Goal: Register for event/course

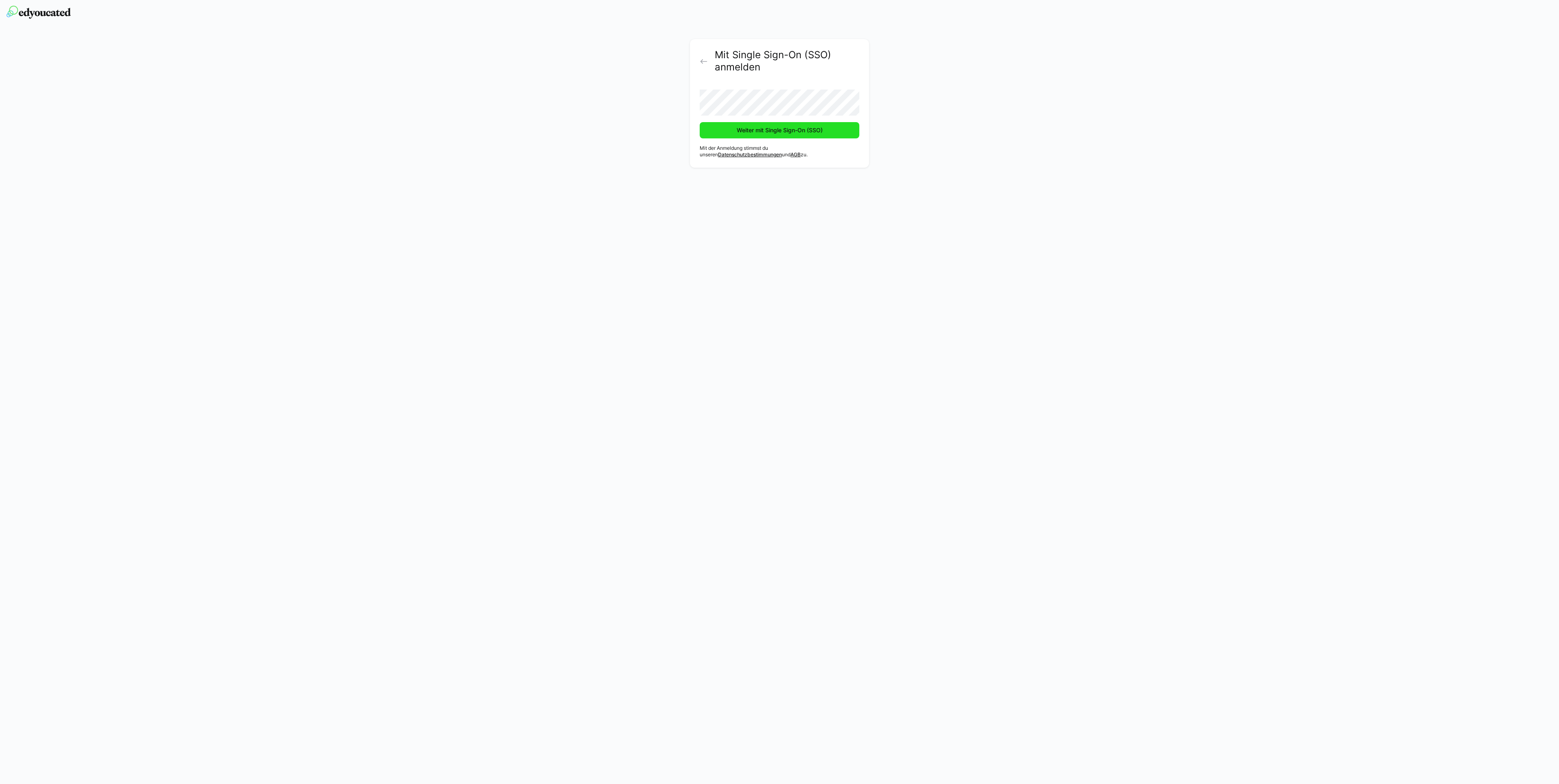
click at [783, 132] on span "Weiter mit Single Sign-On (SSO)" at bounding box center [780, 130] width 88 height 8
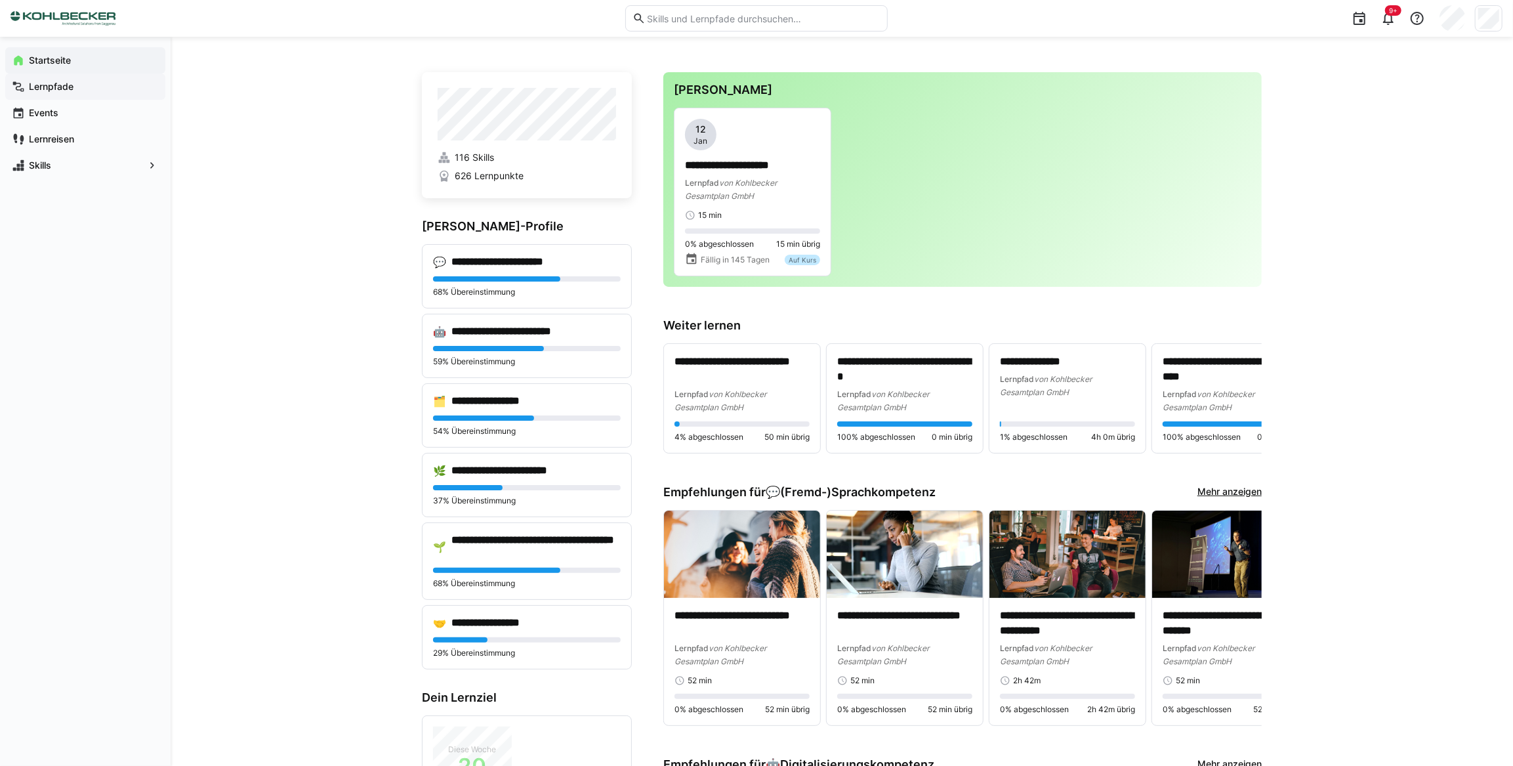
click at [0, 0] on app-navigation-label "Lernpfade" at bounding box center [0, 0] width 0 height 0
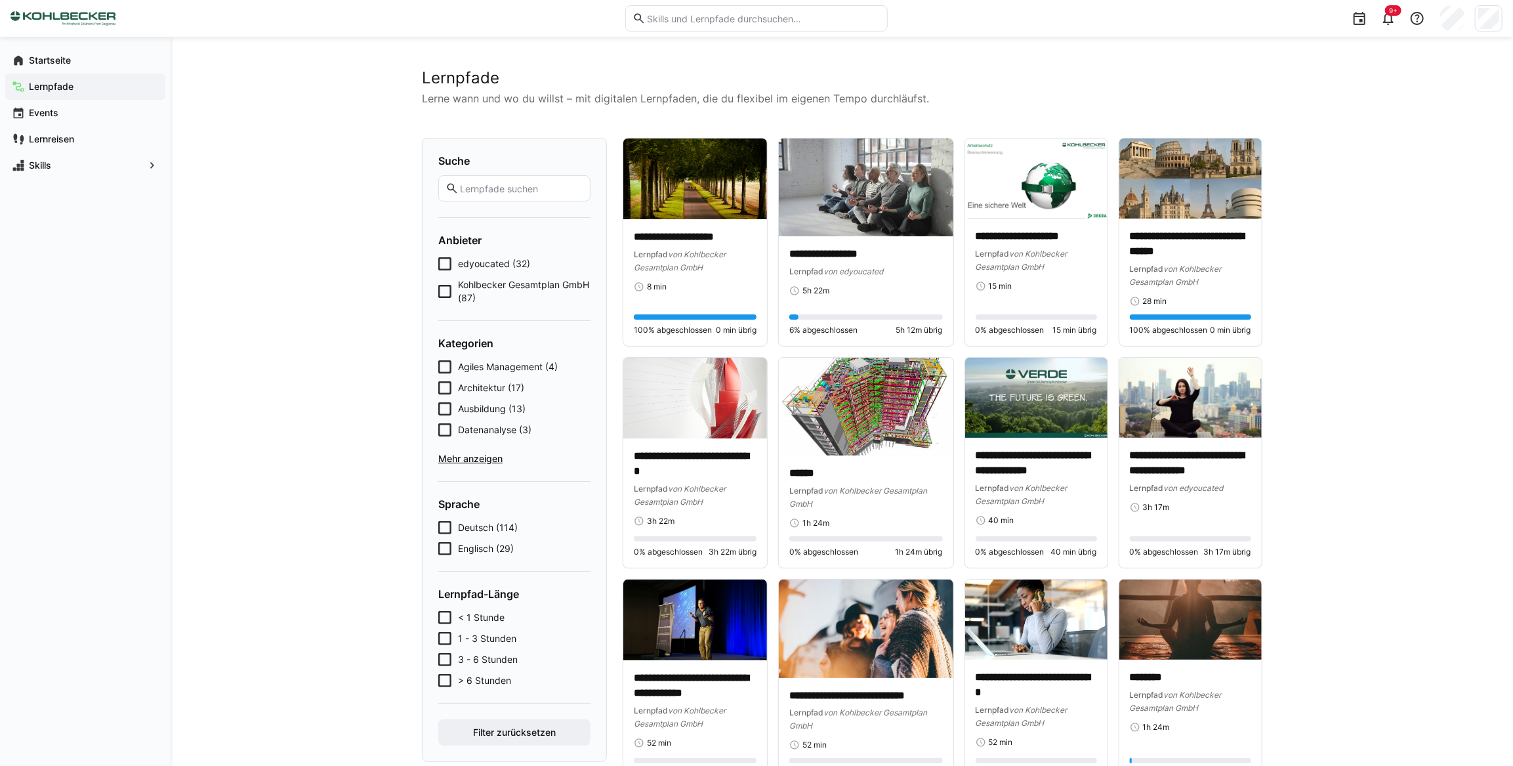
click at [480, 407] on span "Ausbildung (13)" at bounding box center [492, 408] width 68 height 13
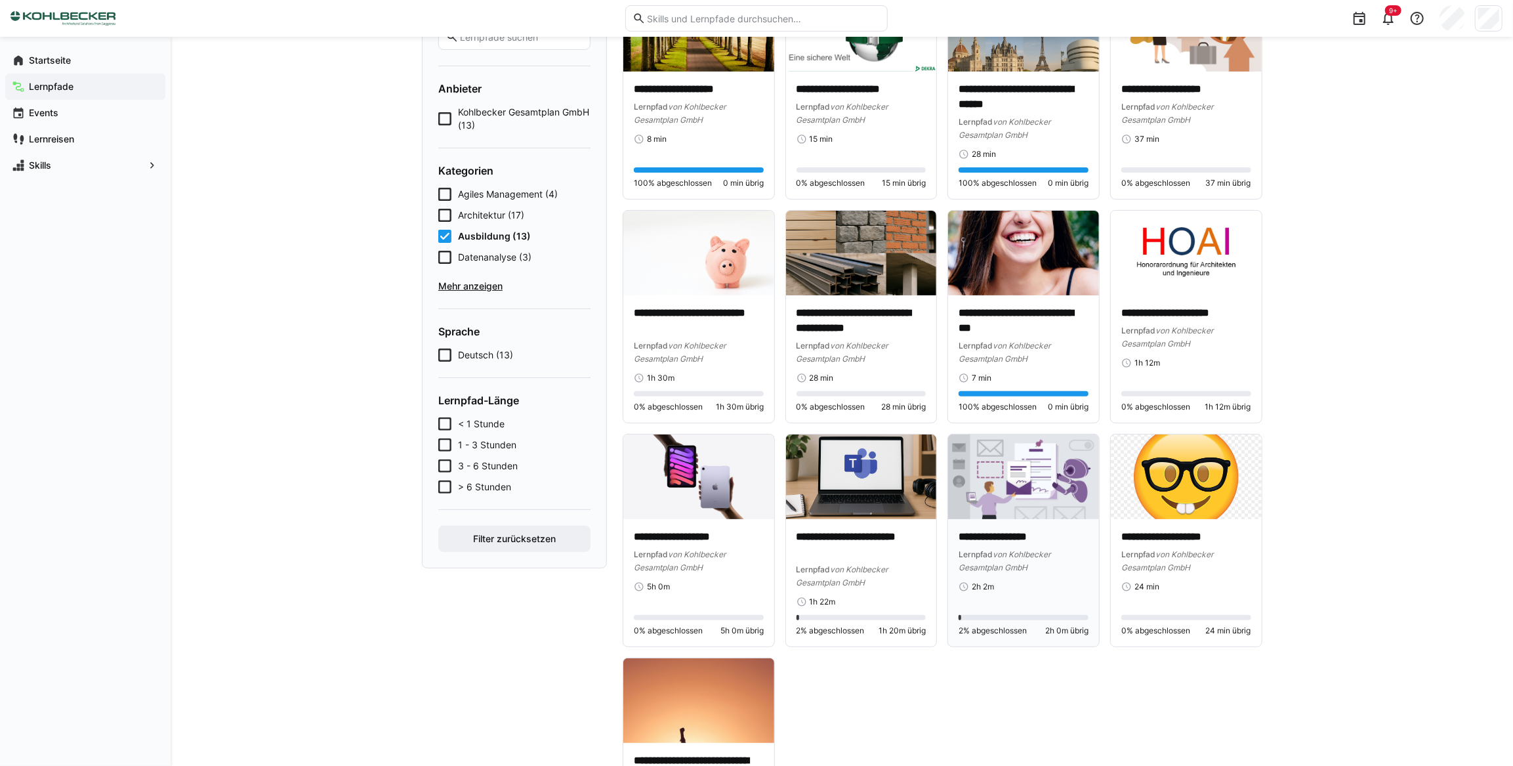
scroll to position [108, 0]
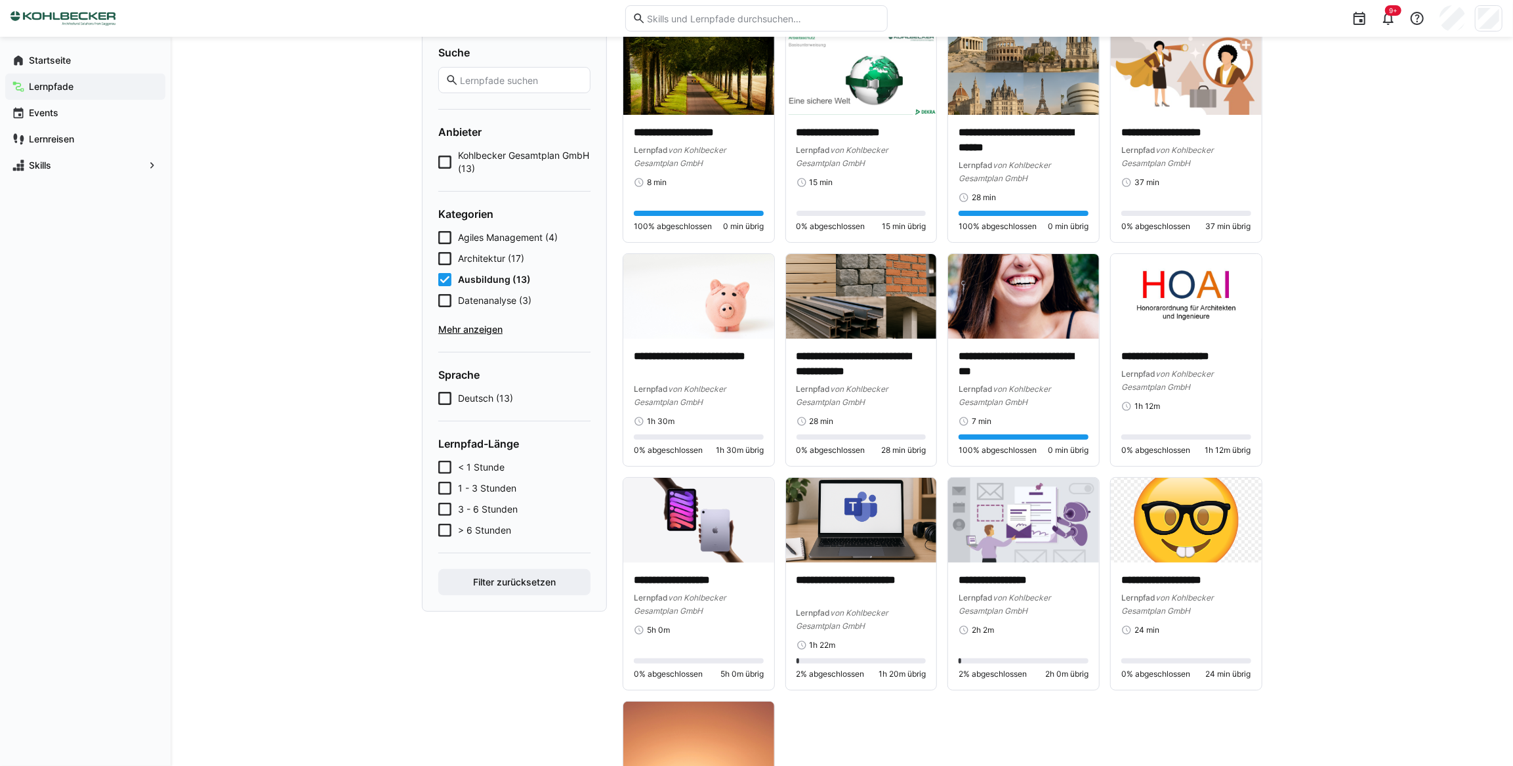
click at [486, 327] on span "Mehr anzeigen" at bounding box center [514, 329] width 152 height 13
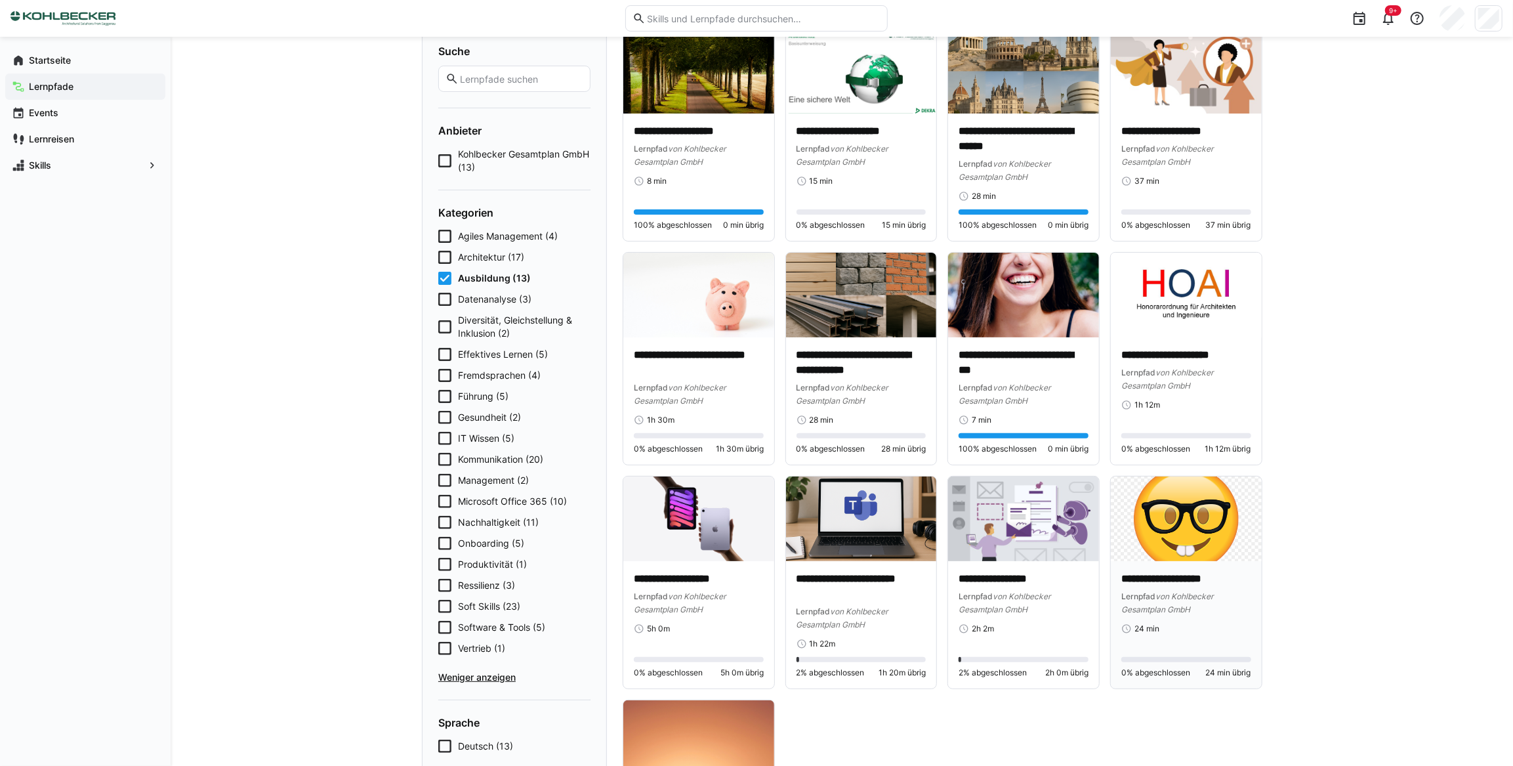
scroll to position [94, 0]
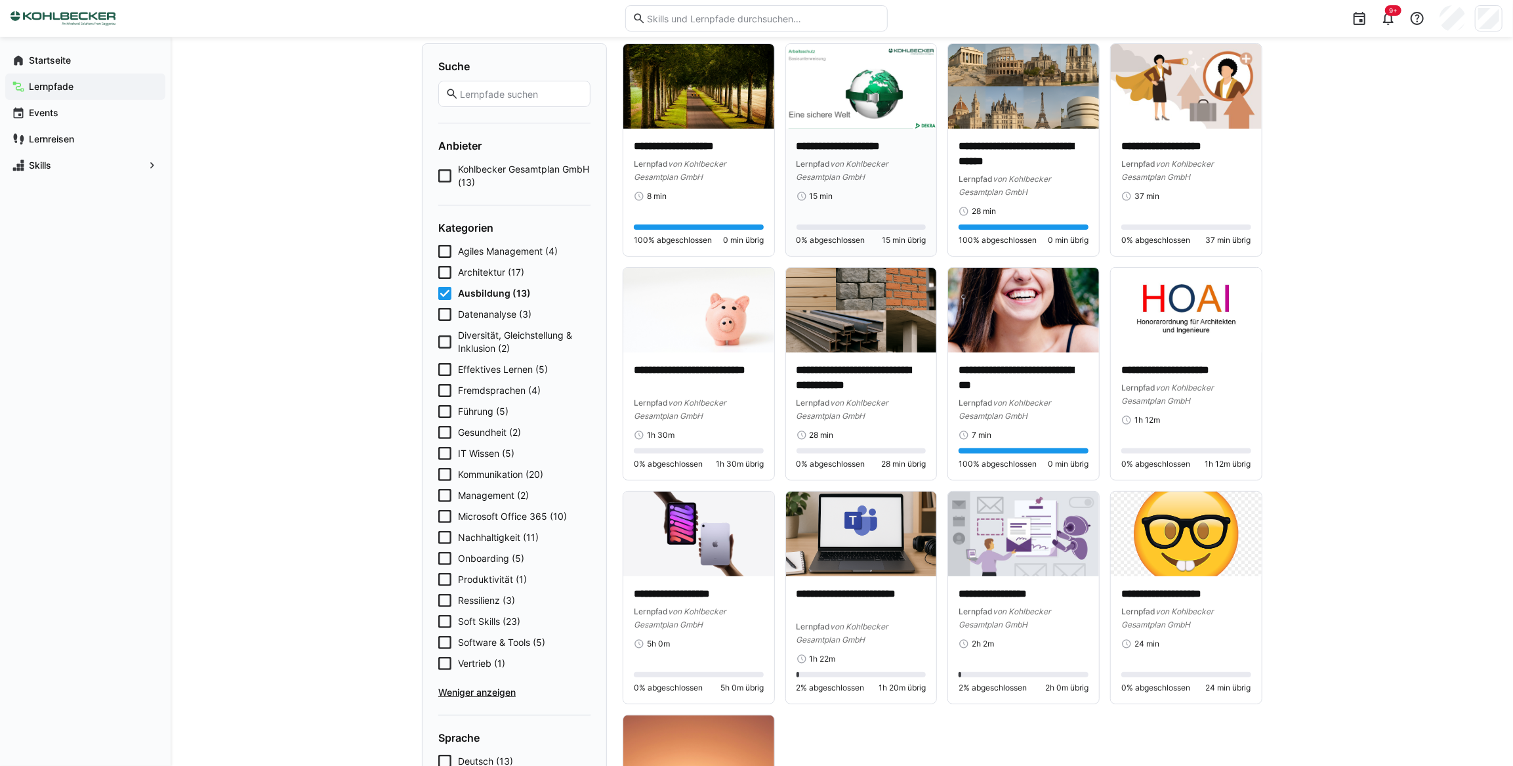
click at [837, 168] on div "Lernpfad von Kohlbecker Gesamtplan GmbH" at bounding box center [862, 170] width 130 height 26
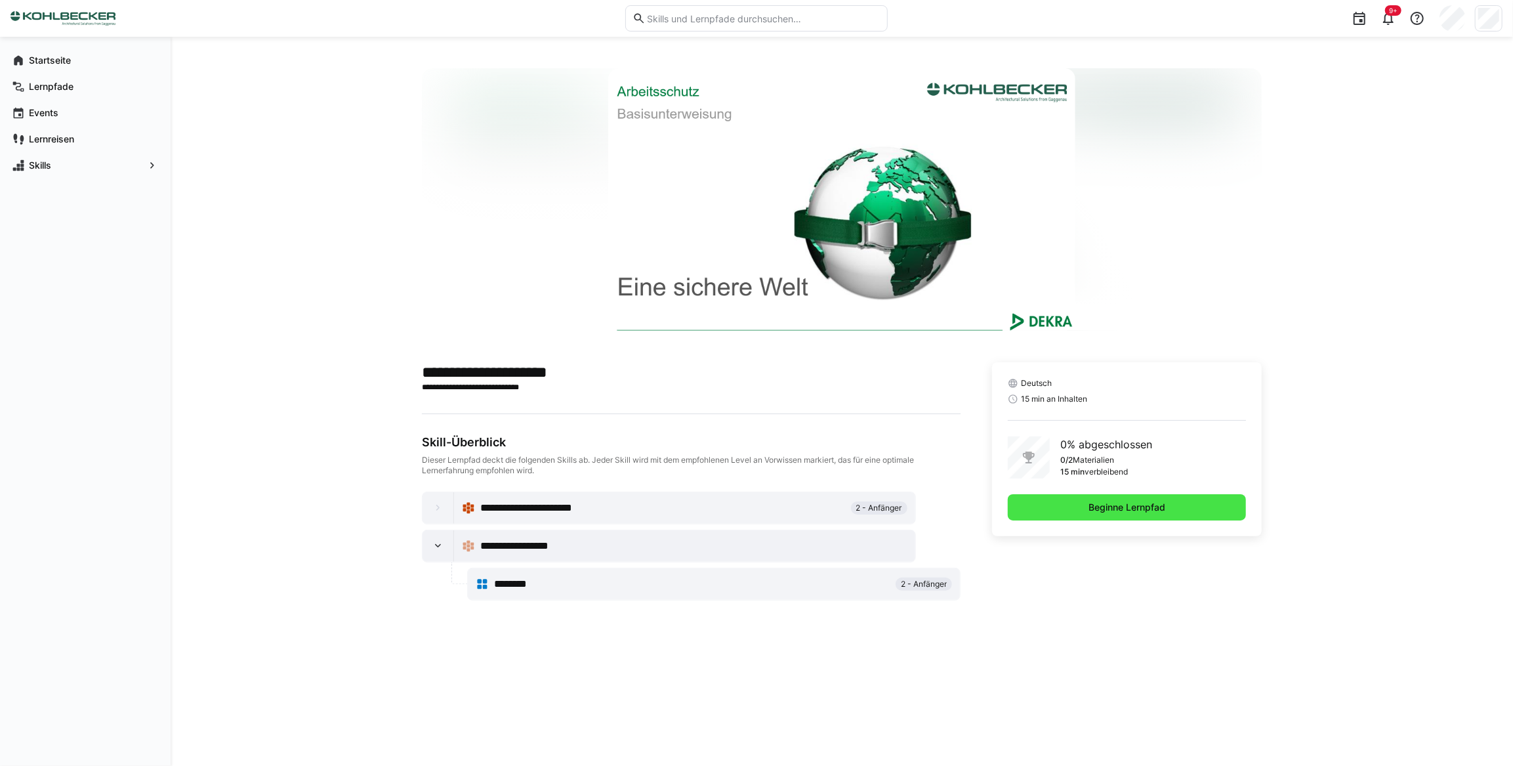
click at [1111, 508] on span "Beginne Lernpfad" at bounding box center [1127, 507] width 81 height 13
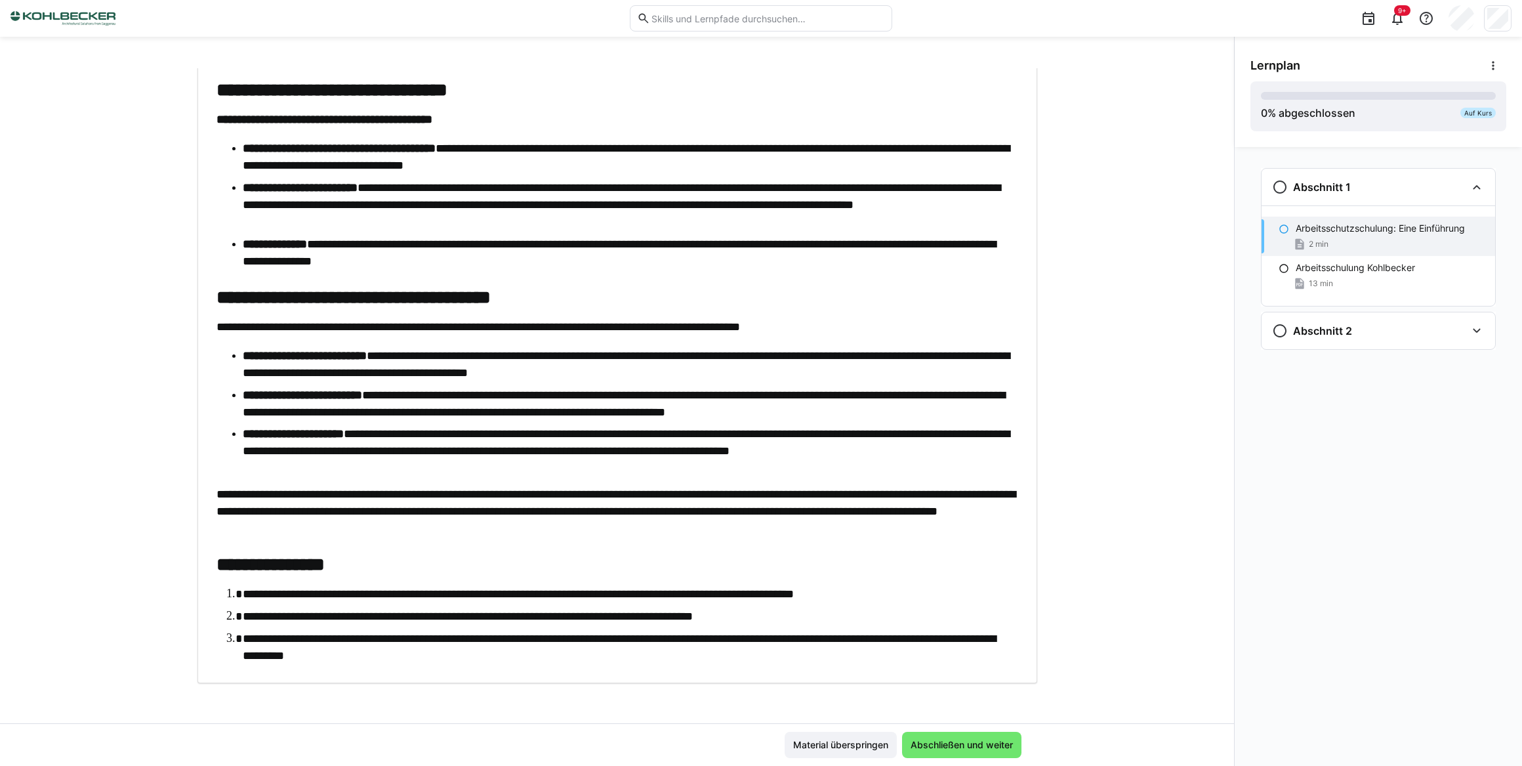
scroll to position [217, 0]
click at [1478, 330] on eds-icon at bounding box center [1477, 331] width 16 height 16
click at [1329, 224] on p "Arbeitsschutzschulung: Eine Einführung" at bounding box center [1380, 228] width 169 height 13
click at [948, 747] on span "Abschließen und weiter" at bounding box center [962, 744] width 106 height 13
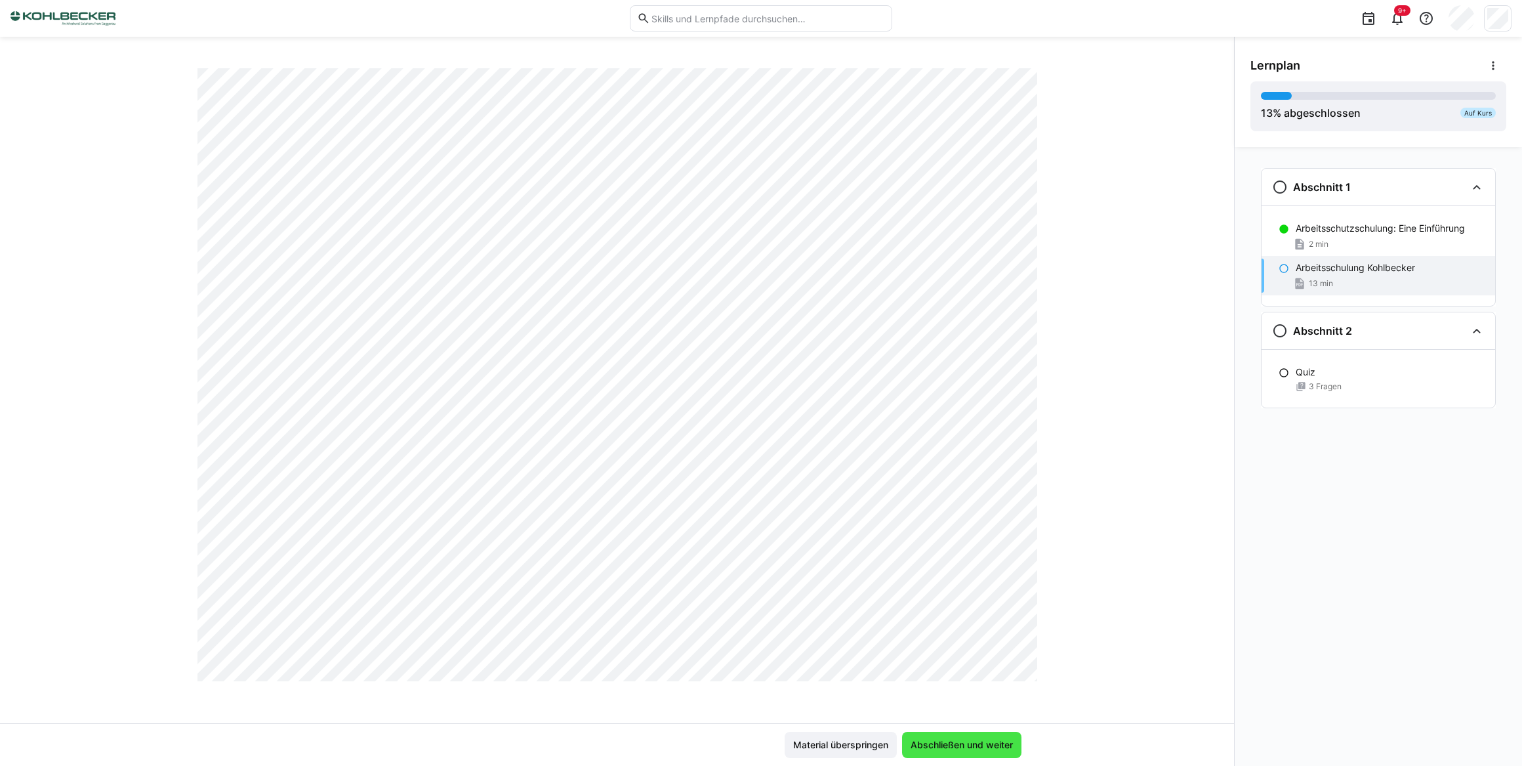
scroll to position [5130, 0]
click at [949, 745] on span "Abschließen und weiter" at bounding box center [962, 744] width 106 height 13
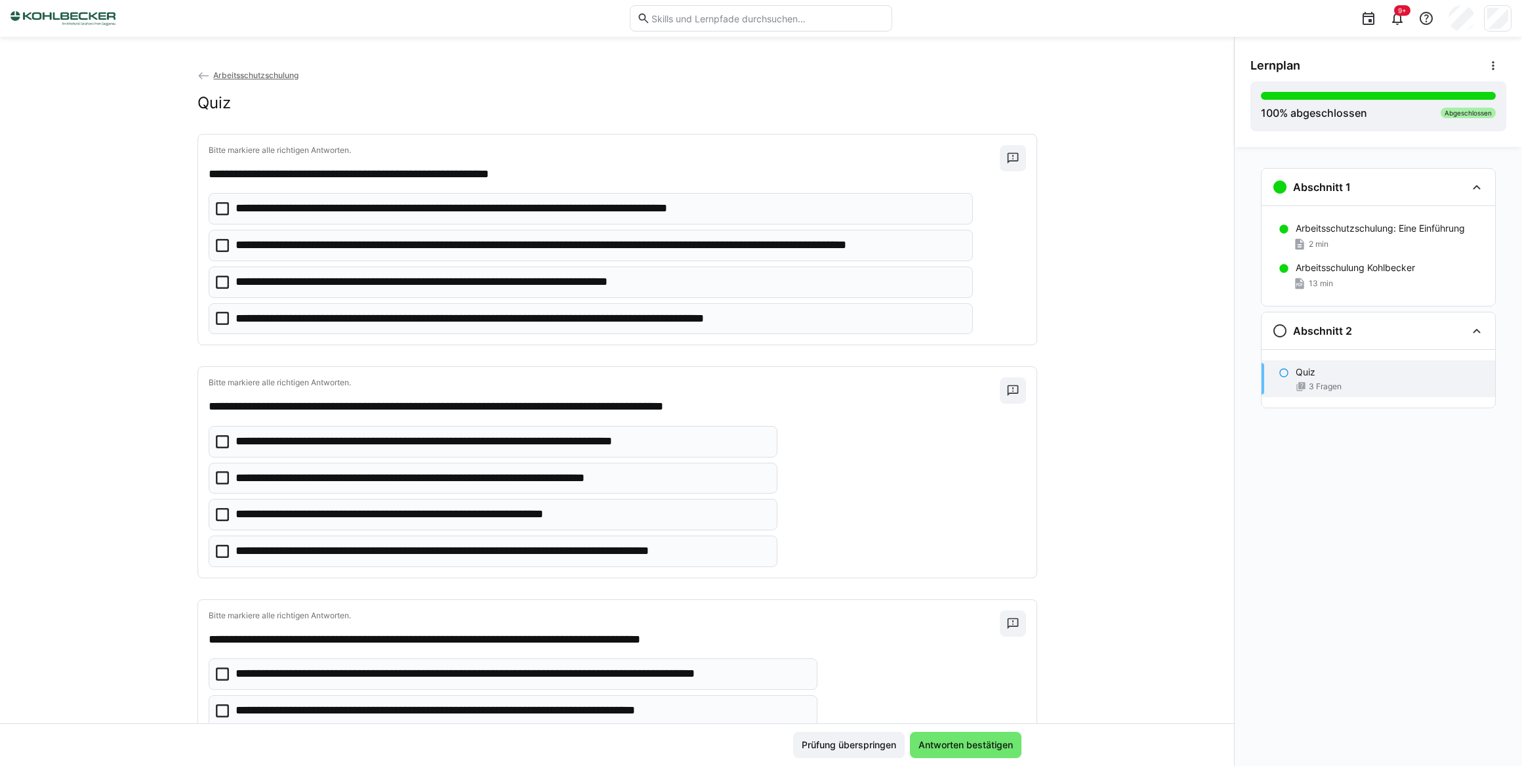
click at [216, 242] on icon at bounding box center [222, 245] width 13 height 13
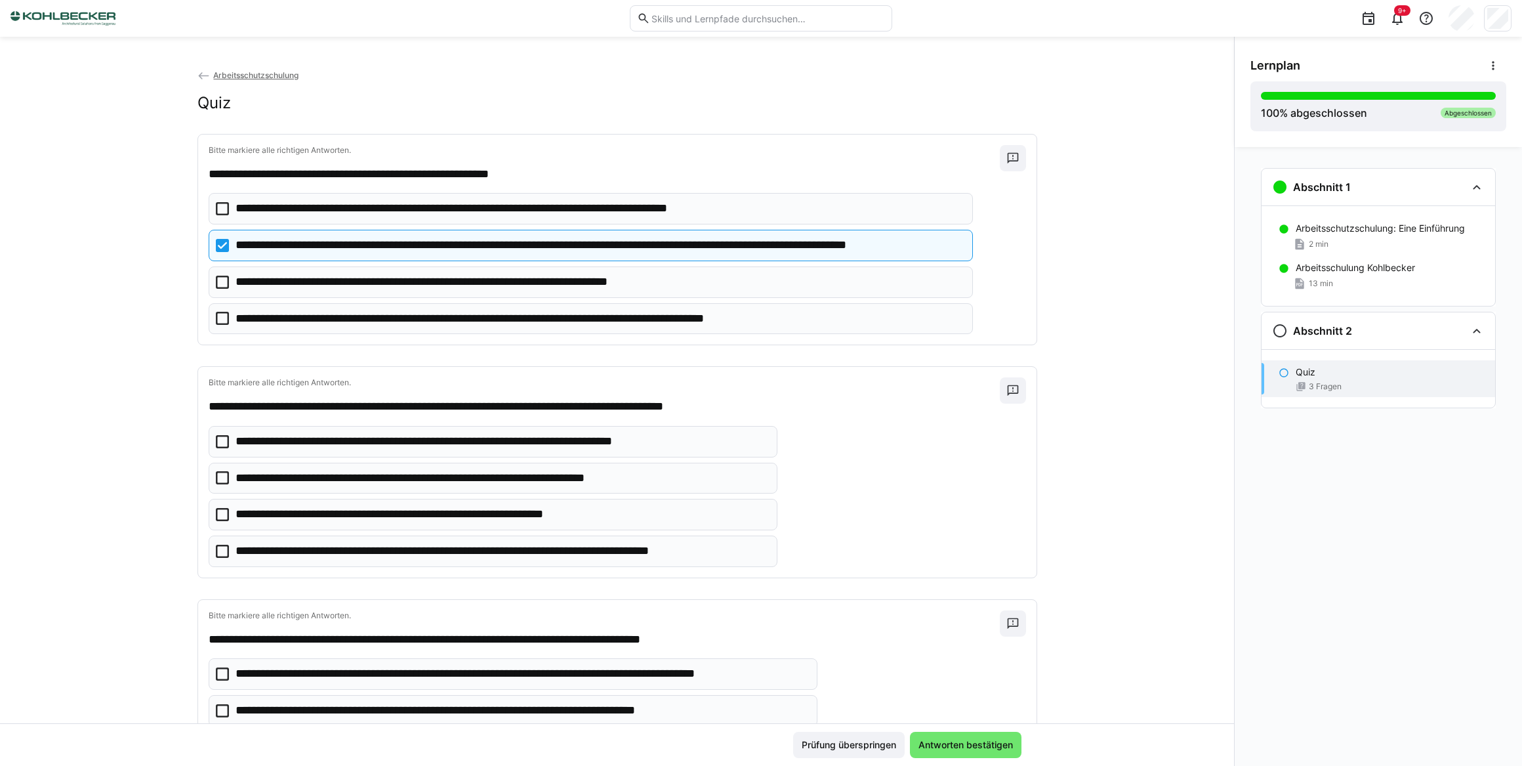
click at [215, 274] on eds-checkbox "**********" at bounding box center [591, 281] width 765 height 31
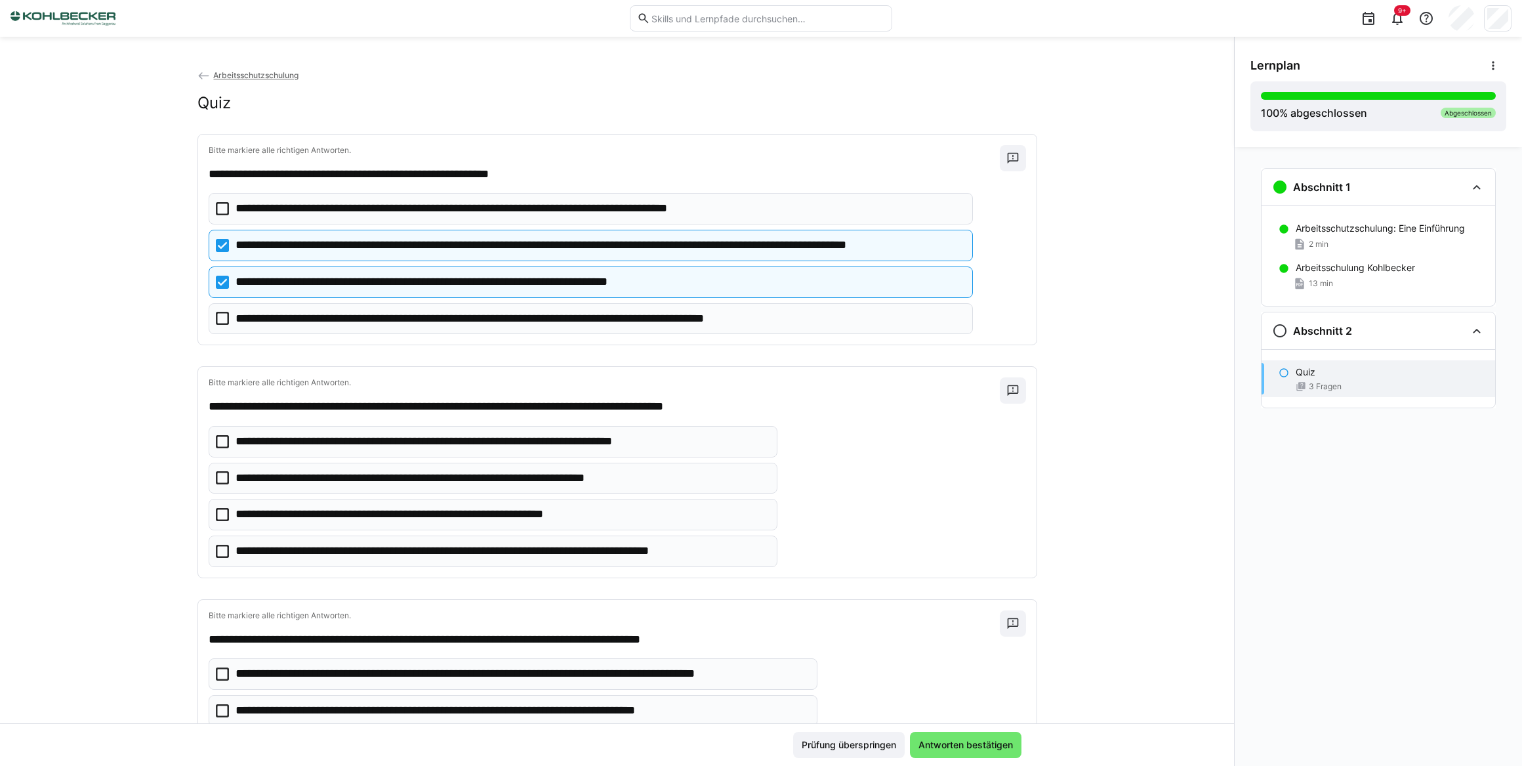
click at [224, 317] on icon at bounding box center [222, 318] width 13 height 13
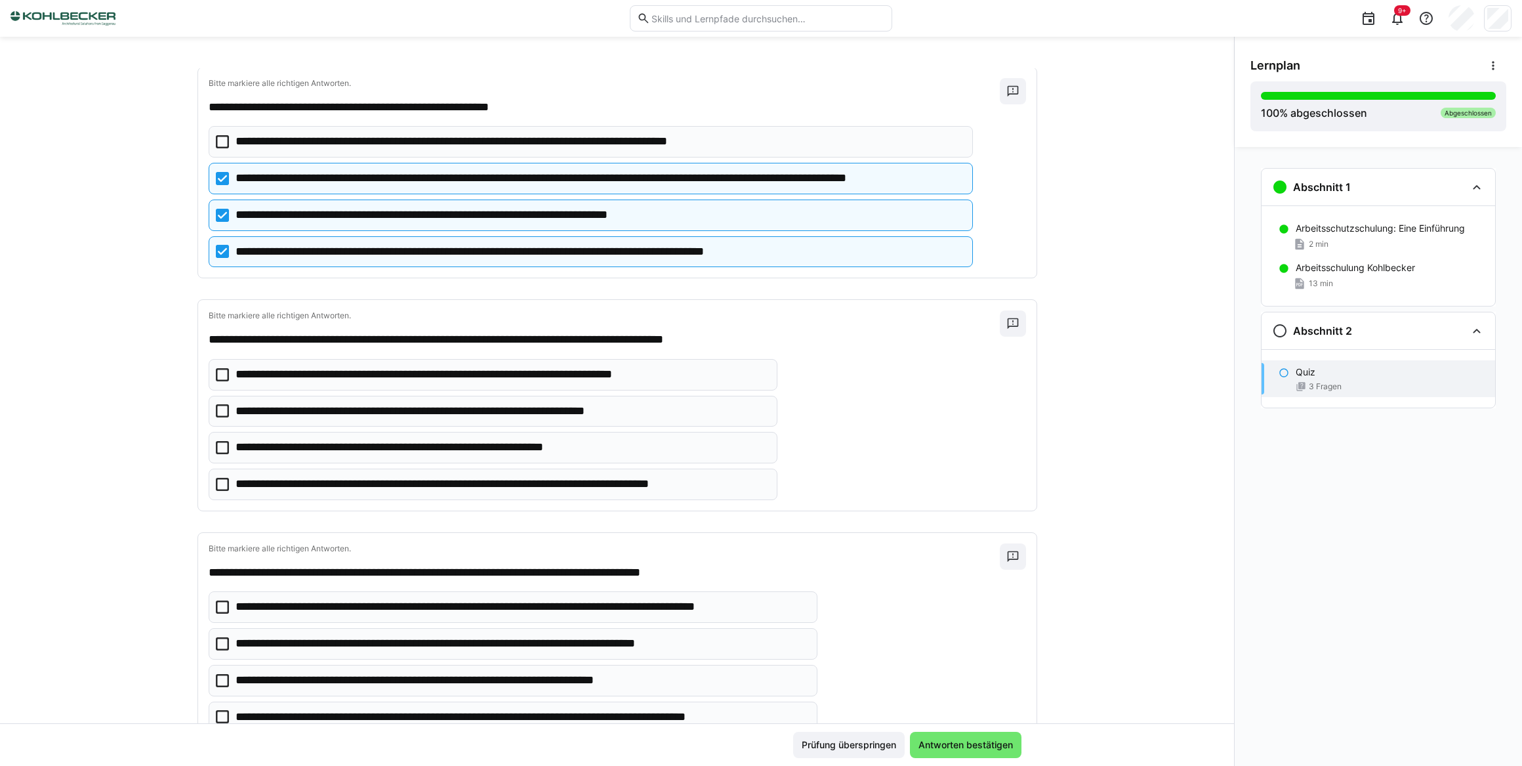
scroll to position [116, 0]
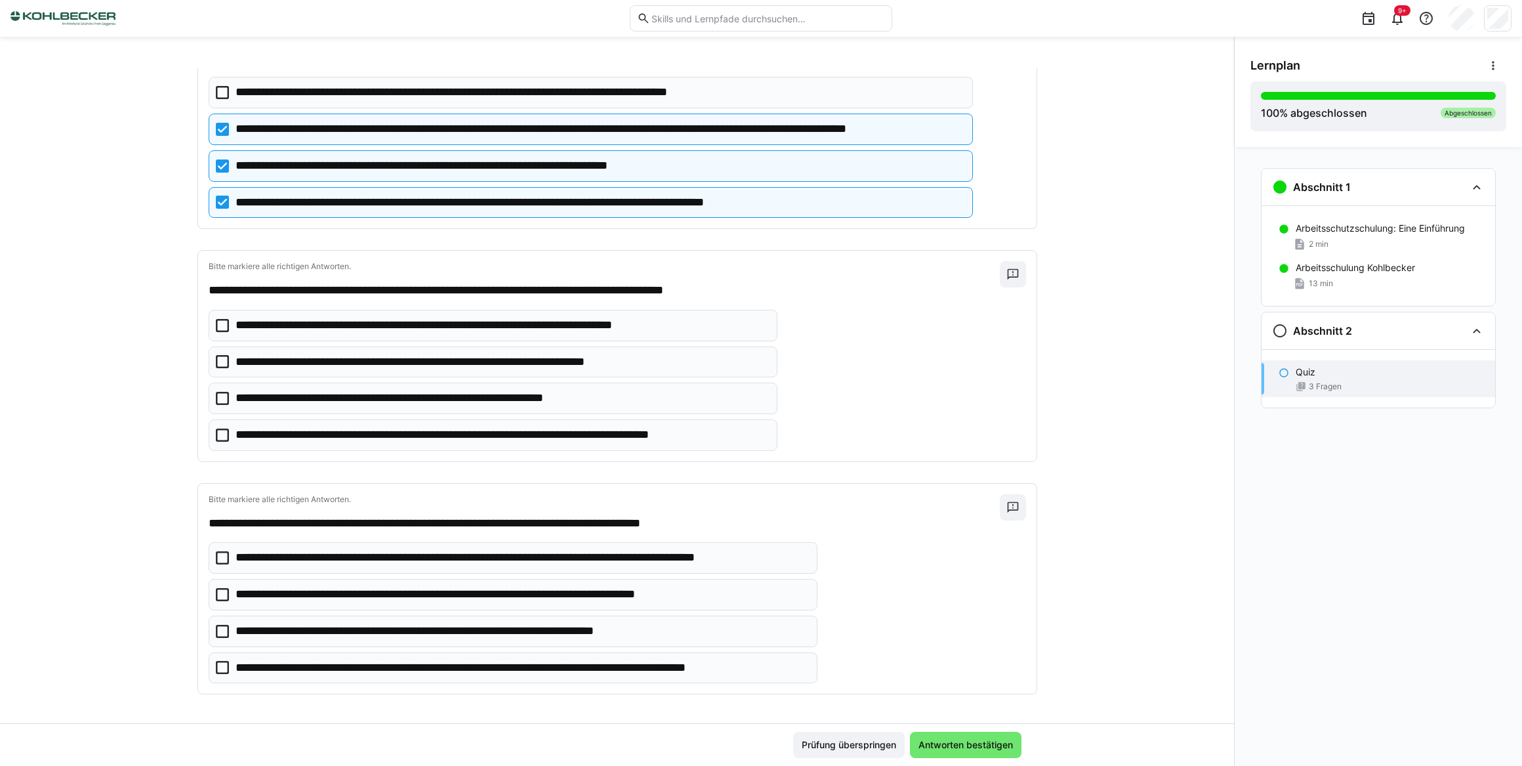
click at [221, 324] on icon at bounding box center [222, 325] width 13 height 13
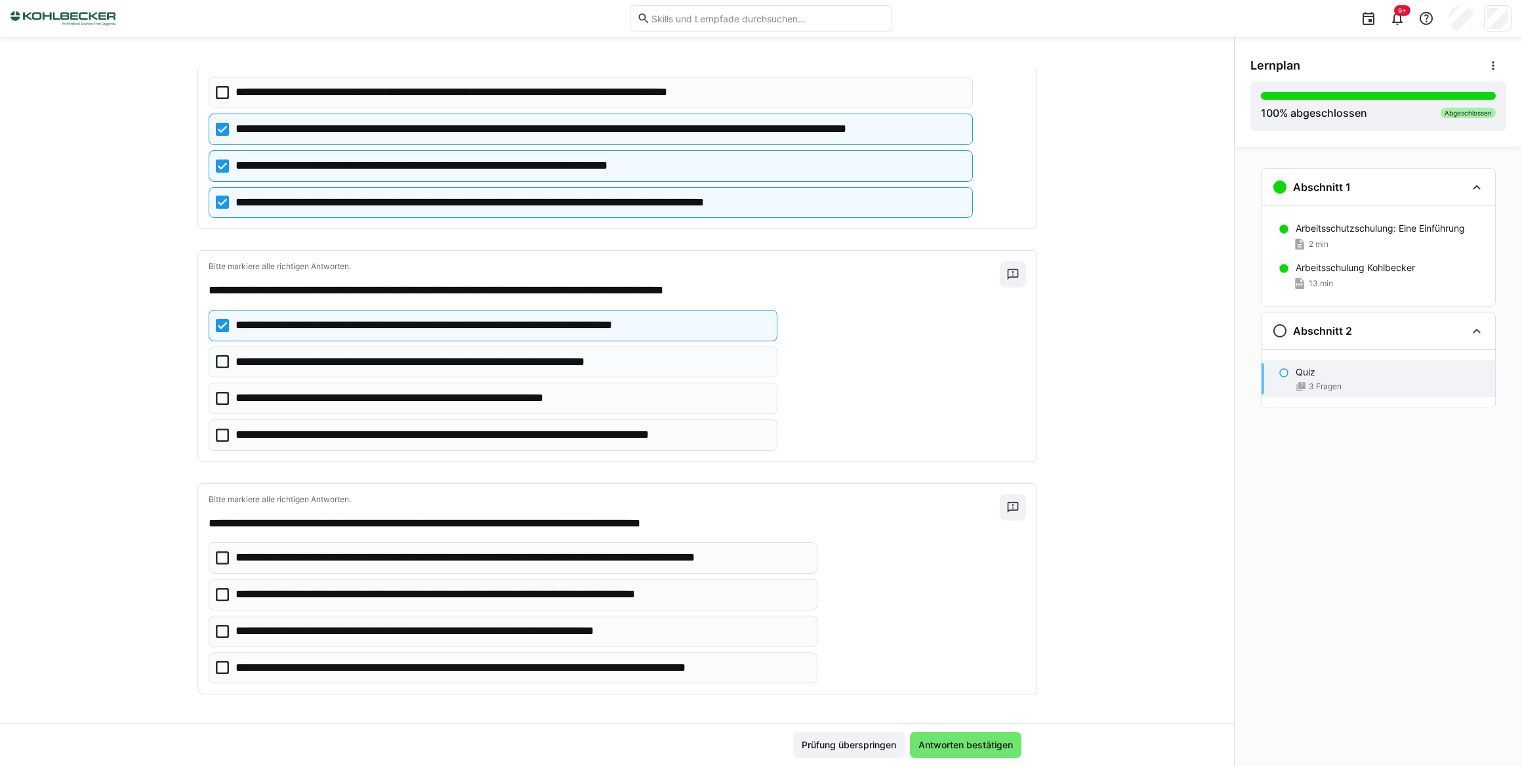
click at [220, 358] on icon at bounding box center [222, 361] width 13 height 13
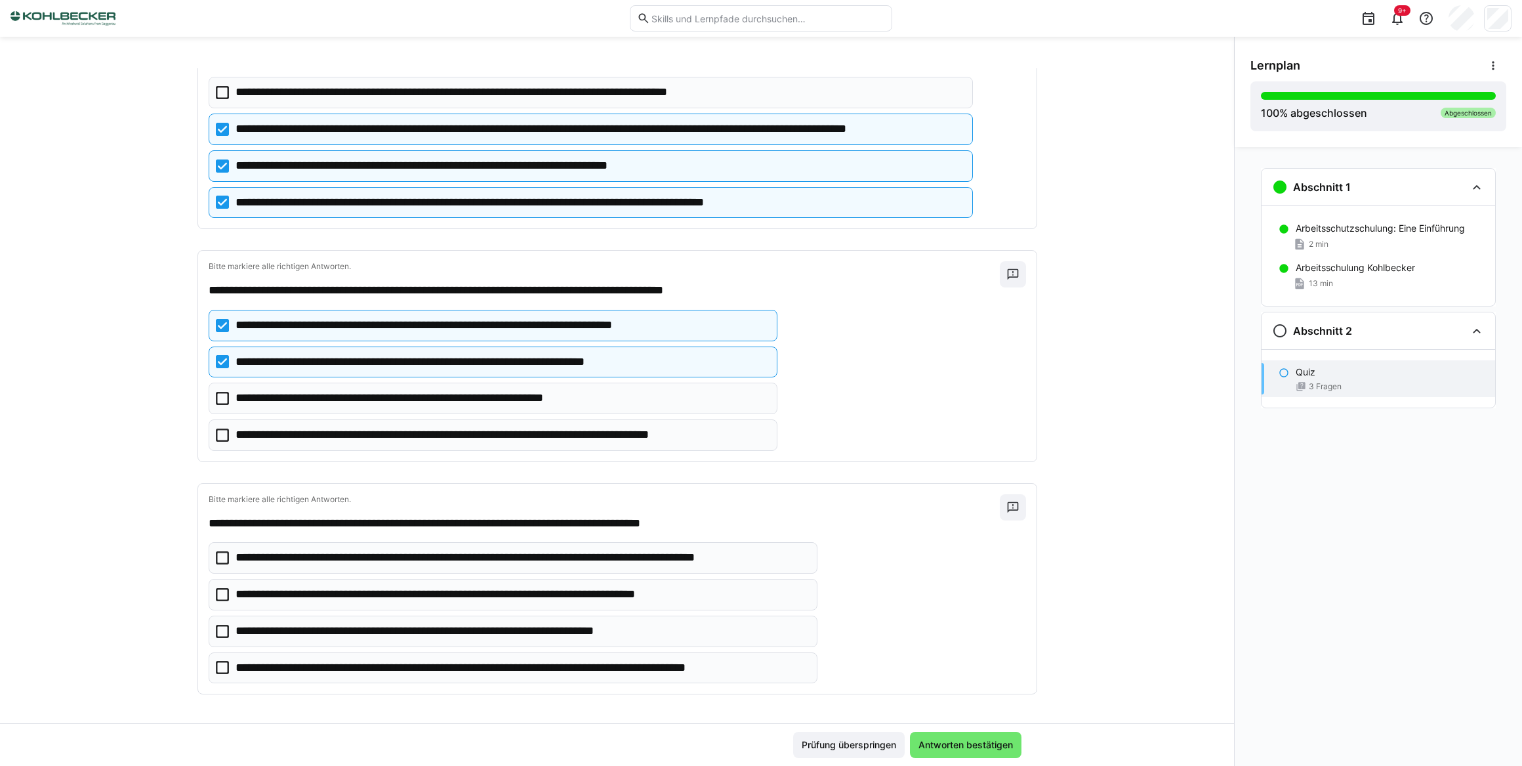
click at [218, 396] on icon at bounding box center [222, 398] width 13 height 13
click at [220, 432] on icon at bounding box center [222, 434] width 13 height 13
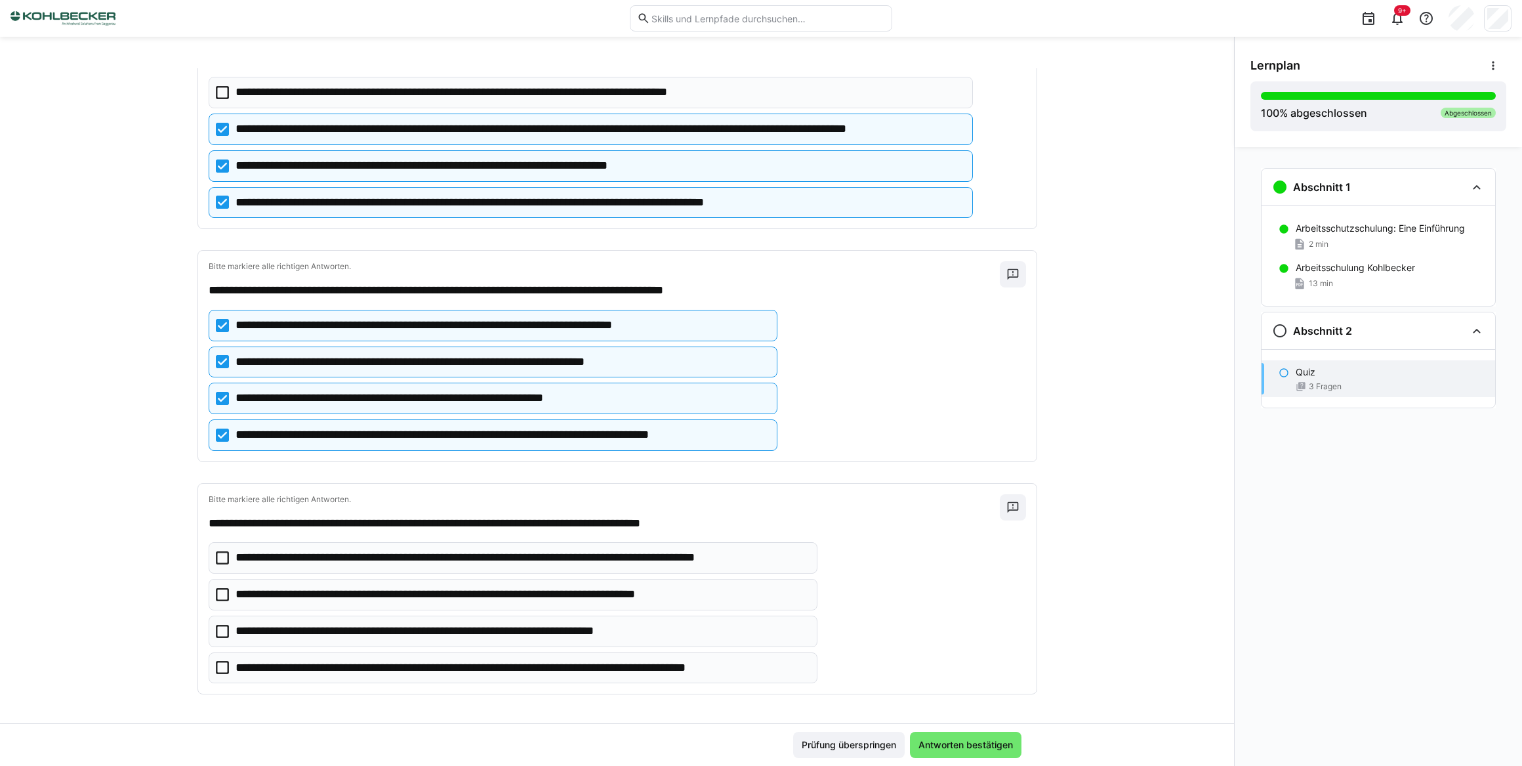
click at [220, 556] on icon at bounding box center [222, 557] width 13 height 13
click at [218, 591] on icon at bounding box center [222, 594] width 13 height 13
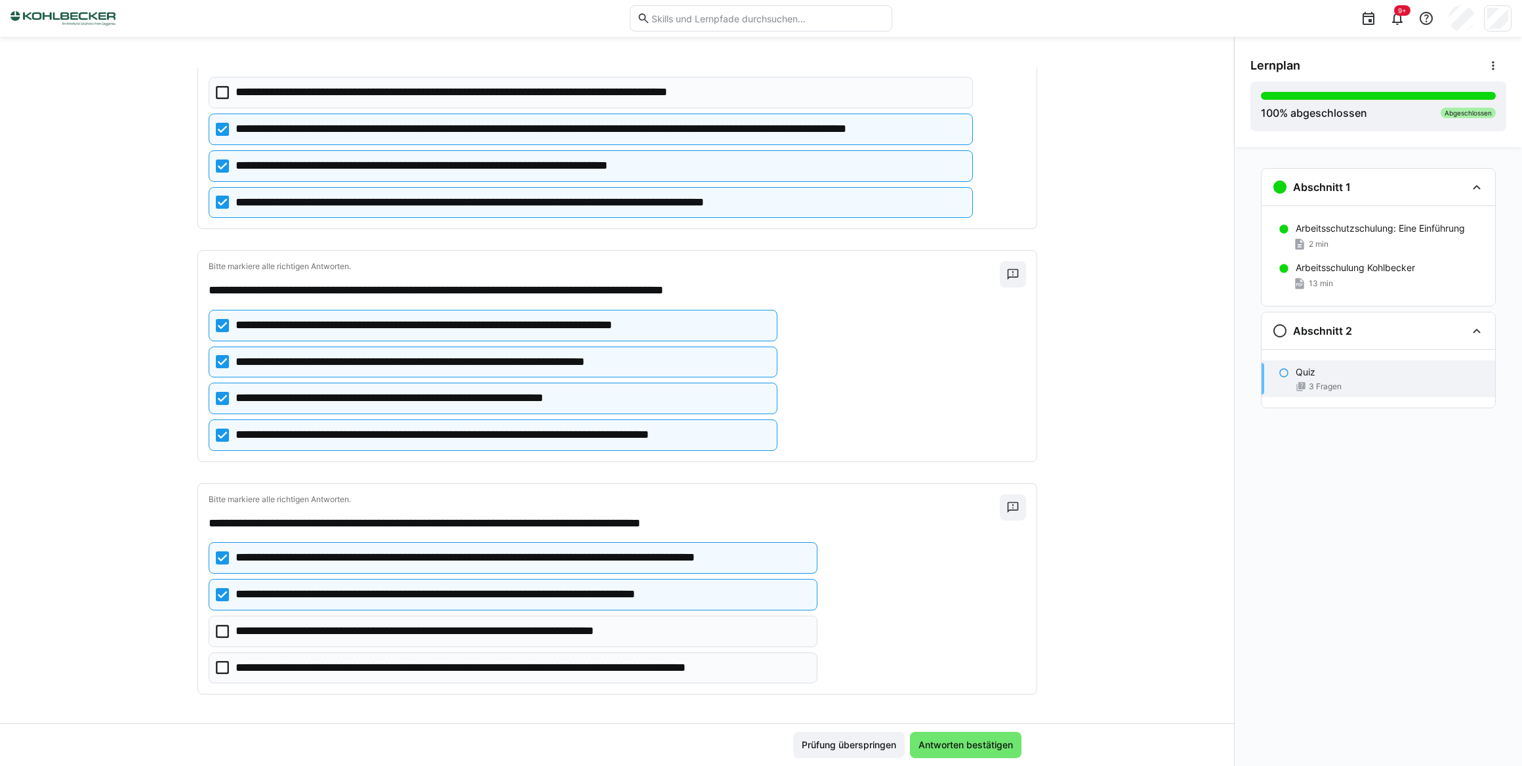
click at [218, 627] on icon at bounding box center [222, 631] width 13 height 13
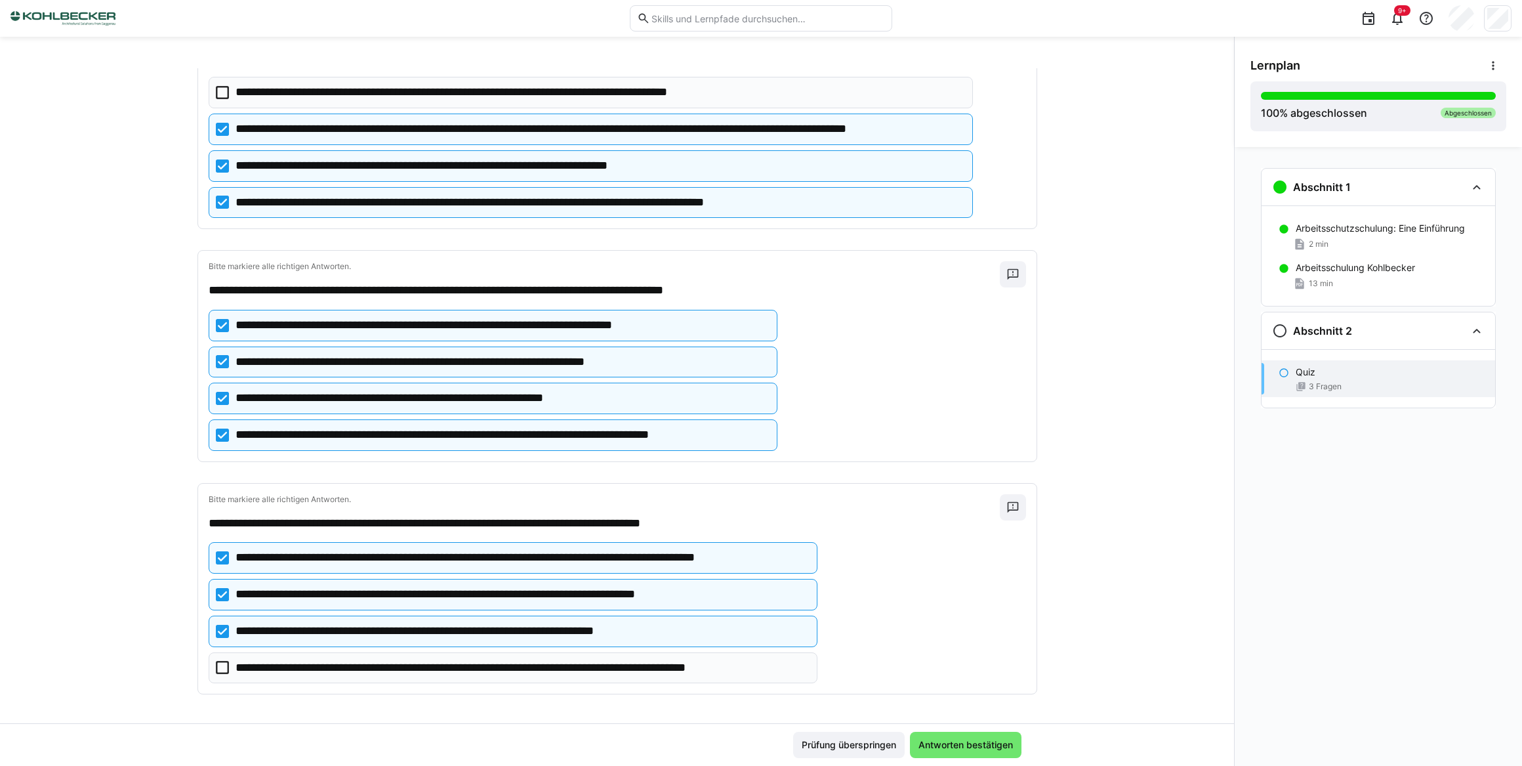
click at [224, 662] on icon at bounding box center [222, 667] width 13 height 13
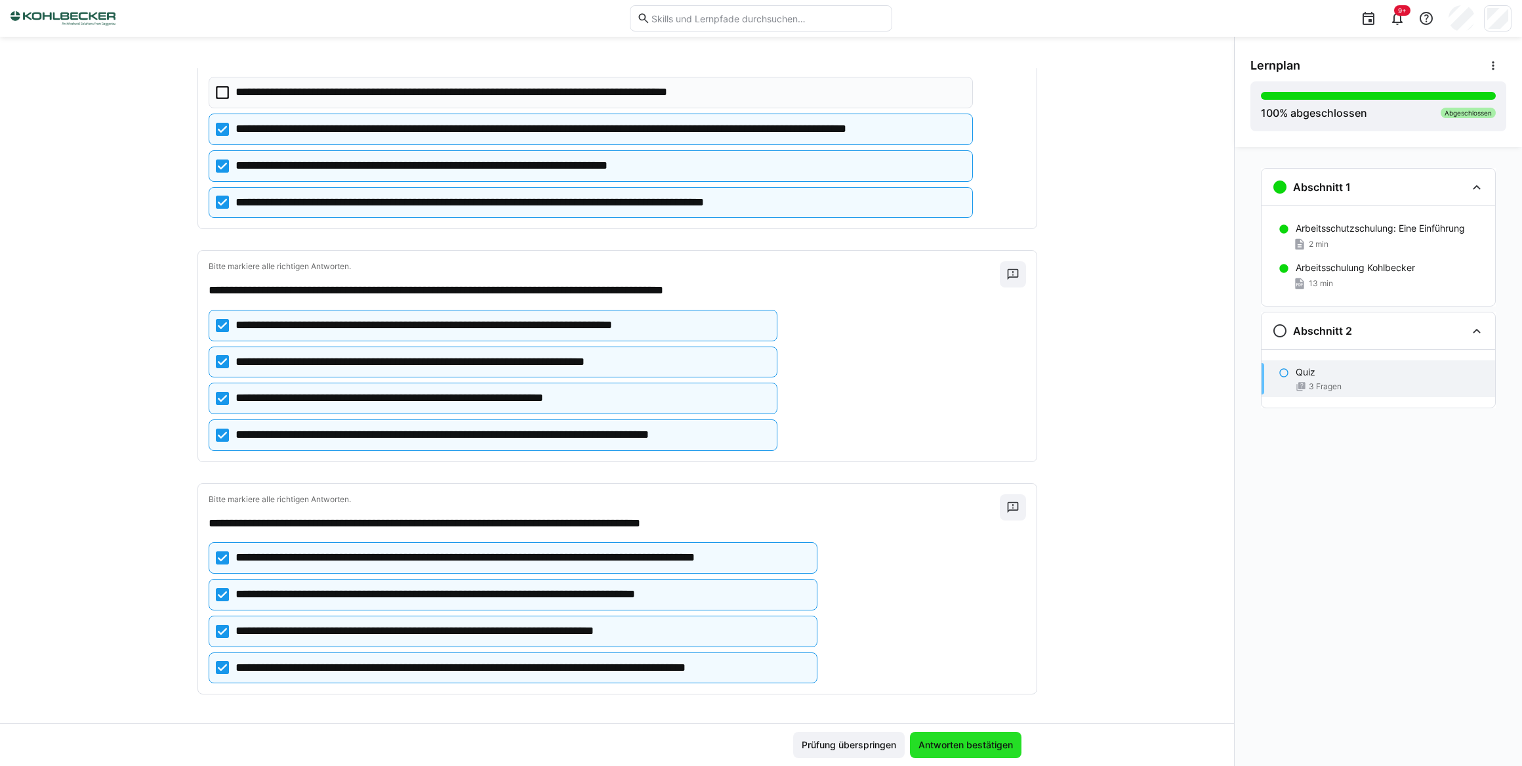
click at [964, 744] on span "Antworten bestätigen" at bounding box center [966, 744] width 98 height 13
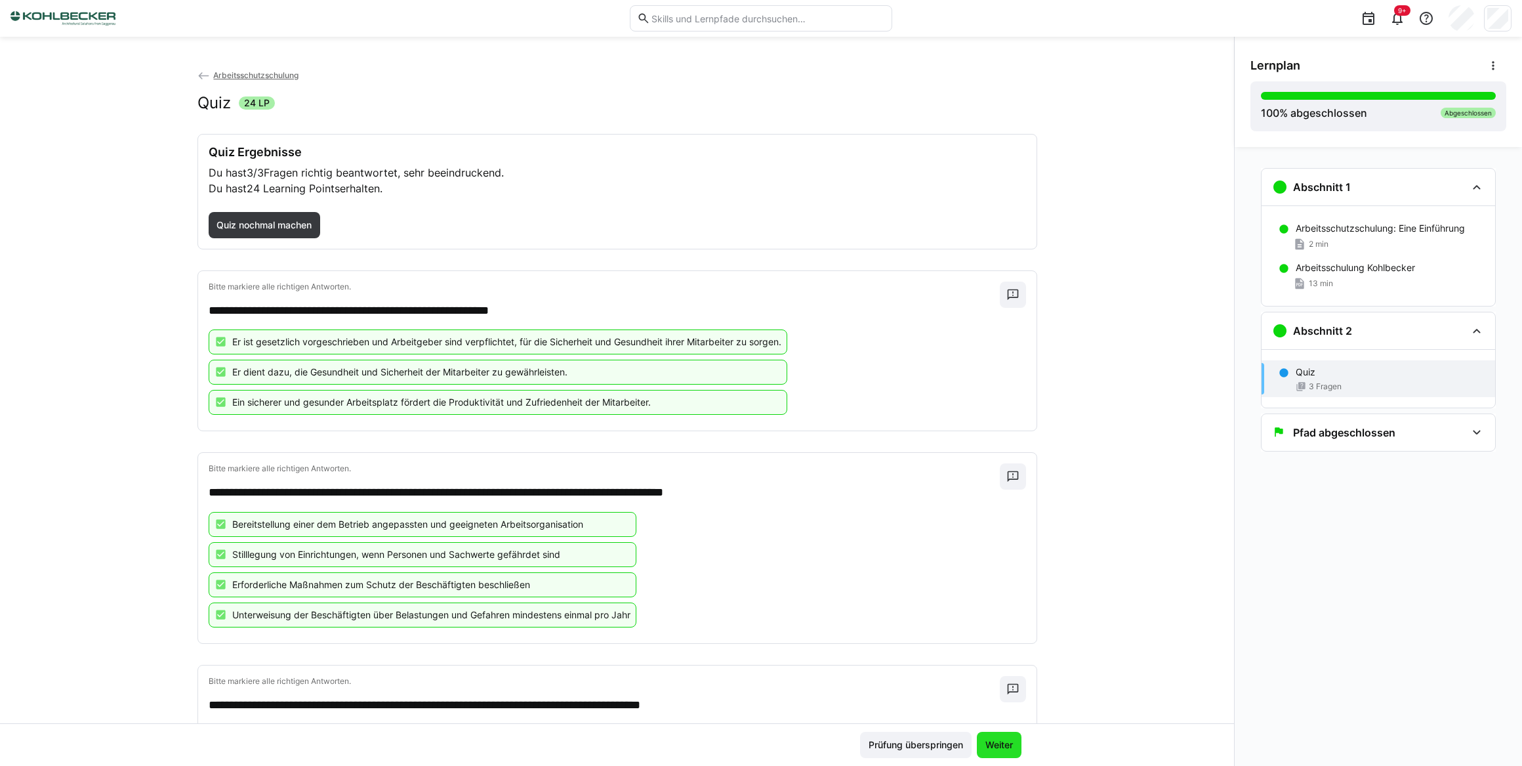
click at [997, 741] on span "Weiter" at bounding box center [999, 744] width 31 height 13
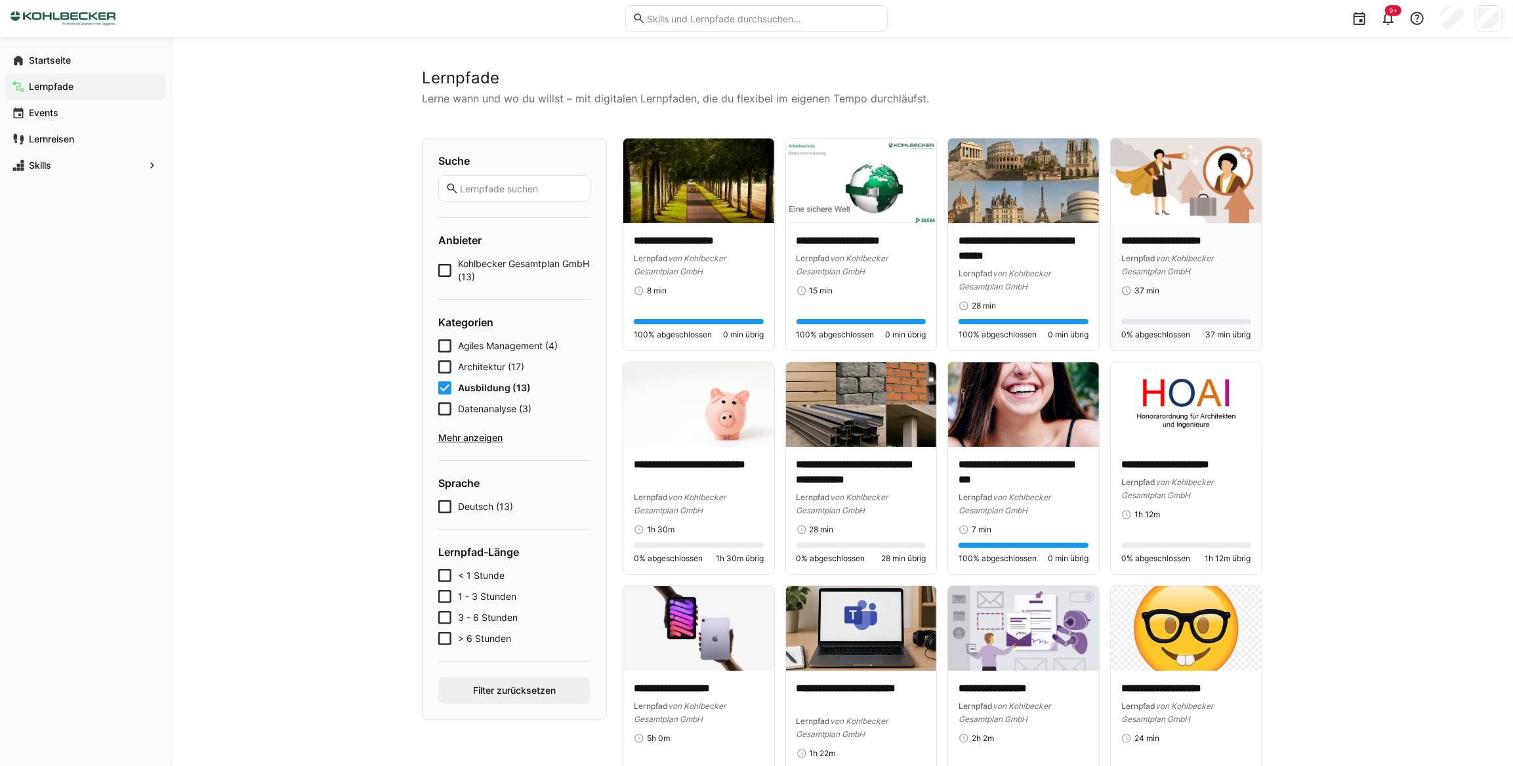
click at [1193, 291] on div "37 min" at bounding box center [1186, 290] width 130 height 10
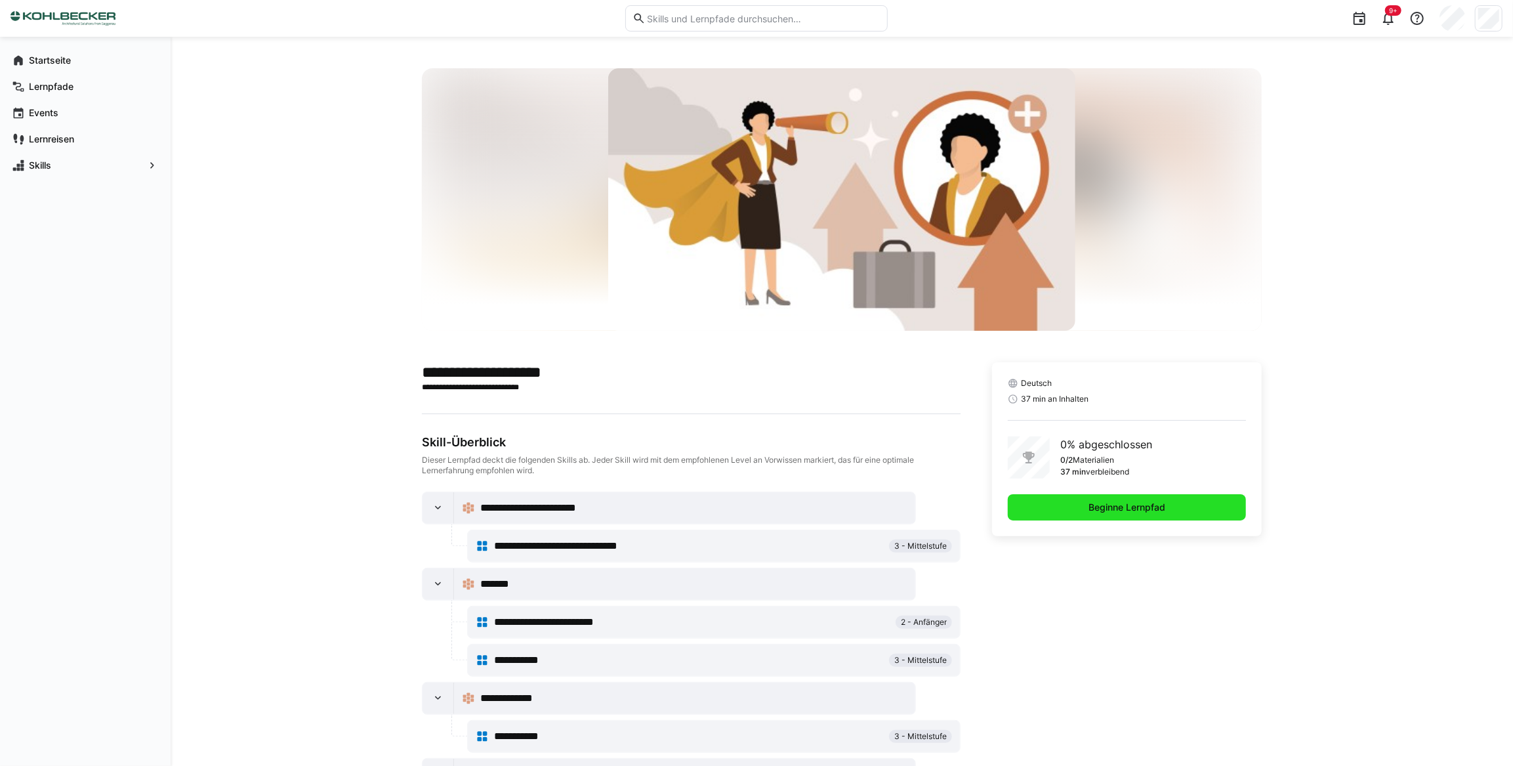
click at [1128, 505] on span "Beginne Lernpfad" at bounding box center [1127, 507] width 81 height 13
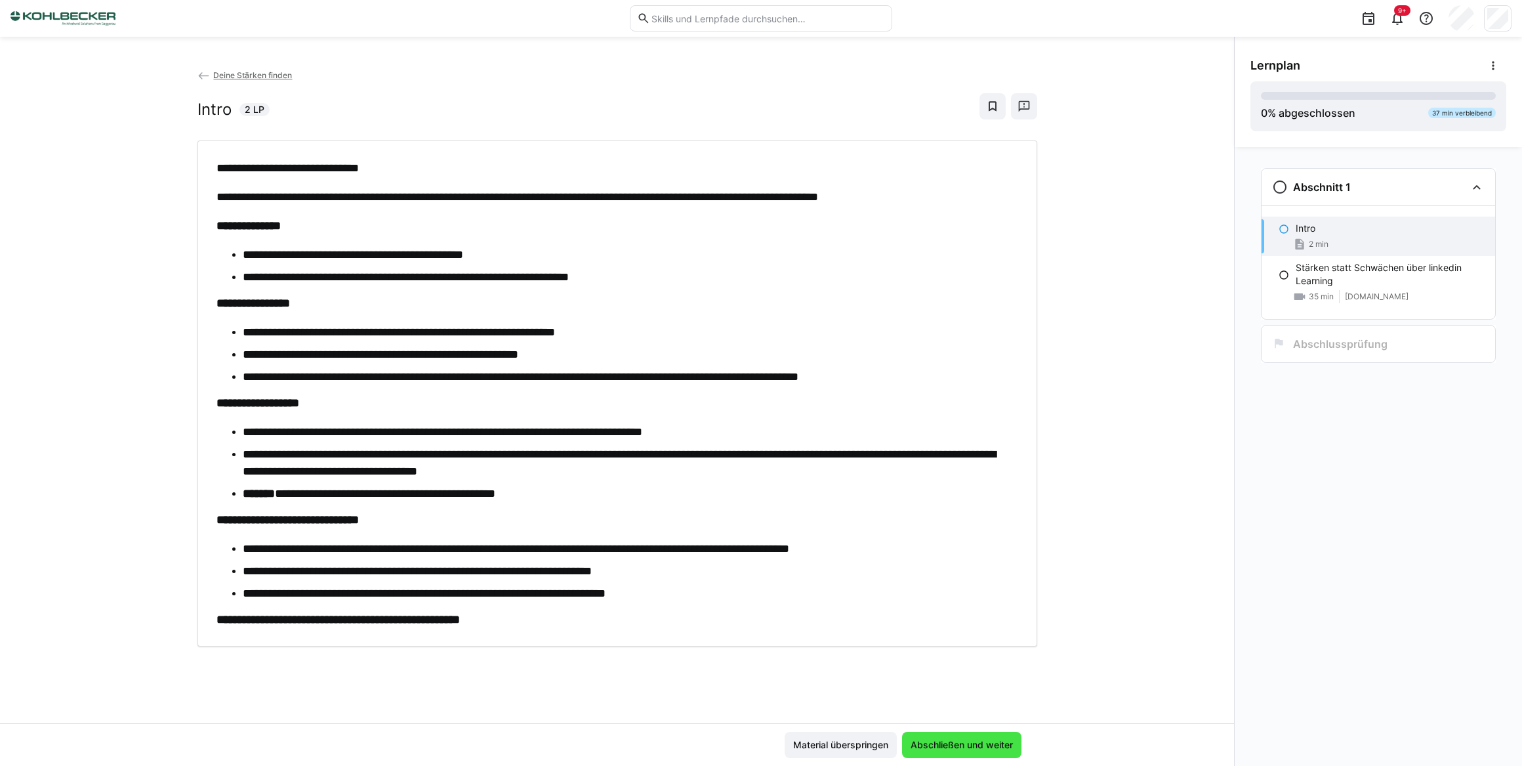
click at [966, 743] on span "Abschließen und weiter" at bounding box center [962, 744] width 106 height 13
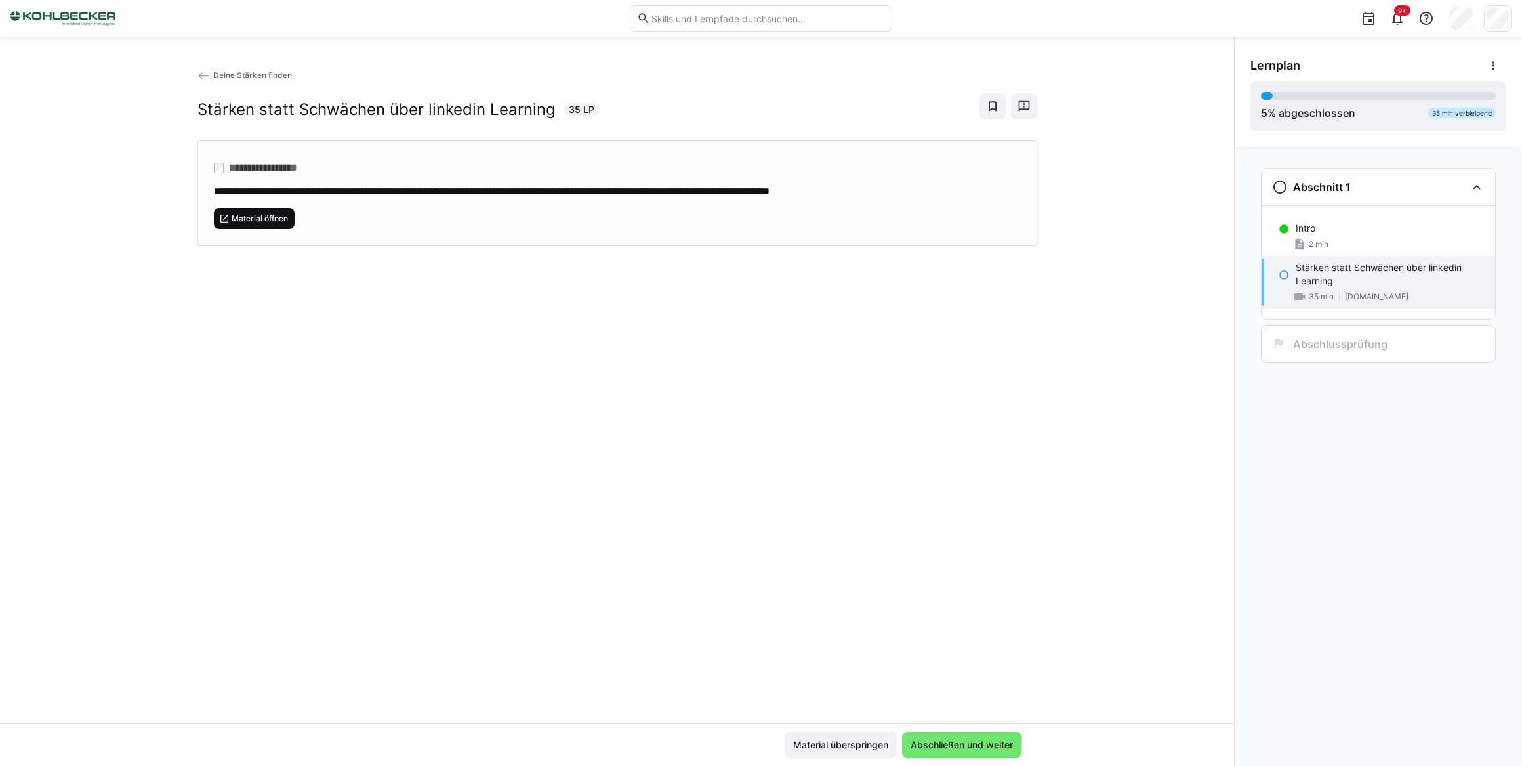
click at [268, 217] on span "Material öffnen" at bounding box center [259, 218] width 59 height 10
